Goal: Navigation & Orientation: Find specific page/section

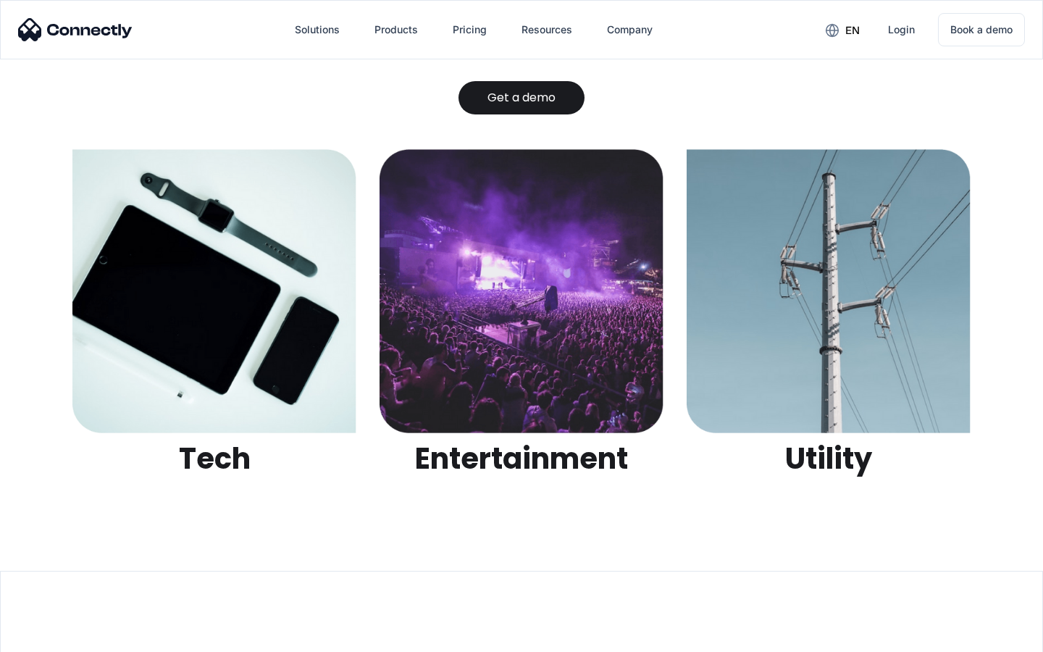
scroll to position [4568, 0]
